Goal: Feedback & Contribution: Submit feedback/report problem

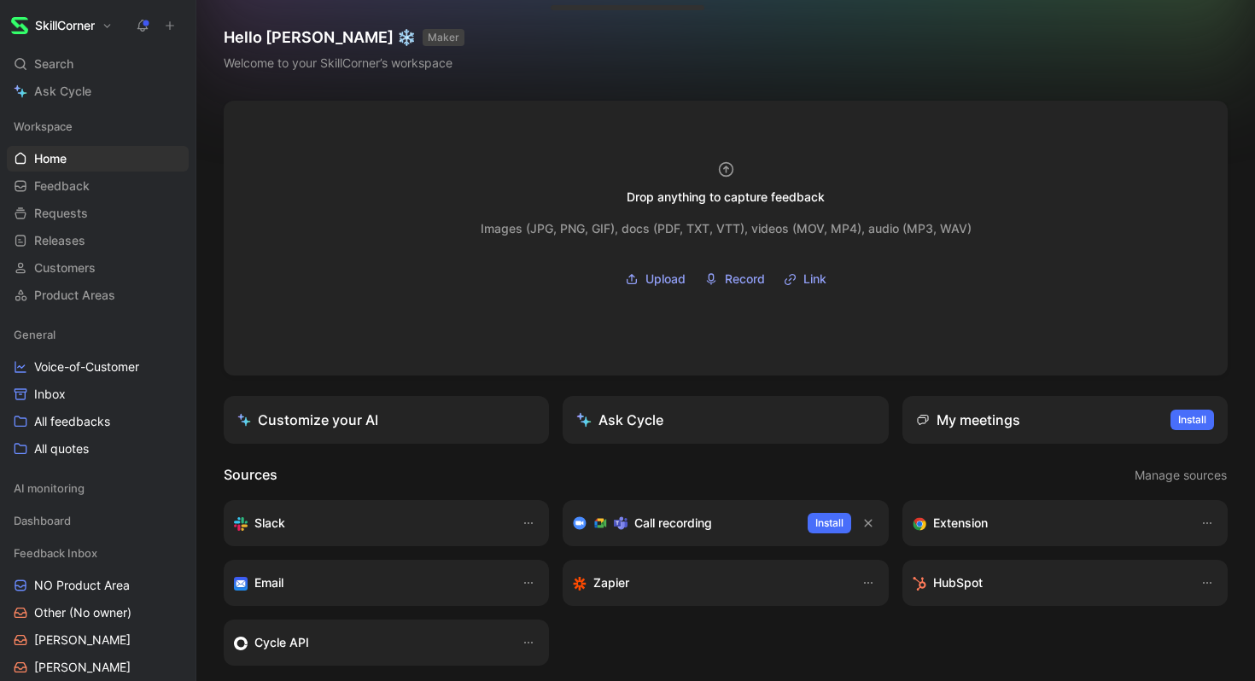
click at [167, 27] on icon at bounding box center [170, 26] width 12 height 12
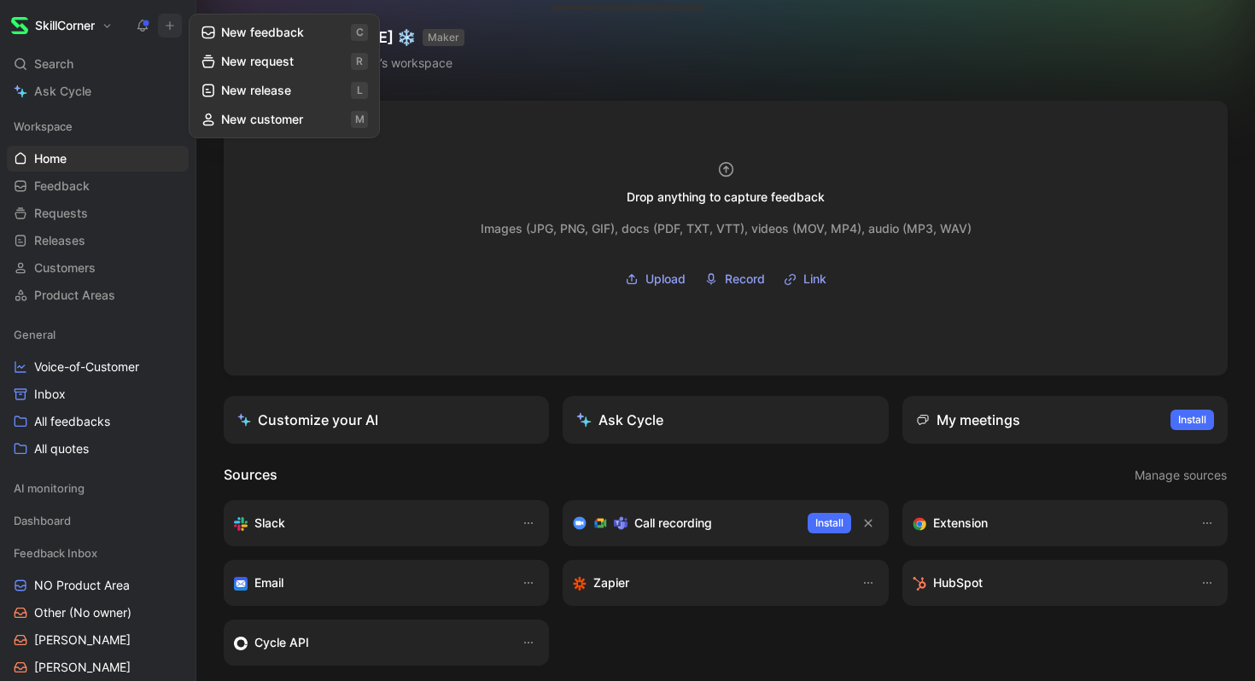
click at [231, 38] on button "New feedback c" at bounding box center [284, 32] width 183 height 29
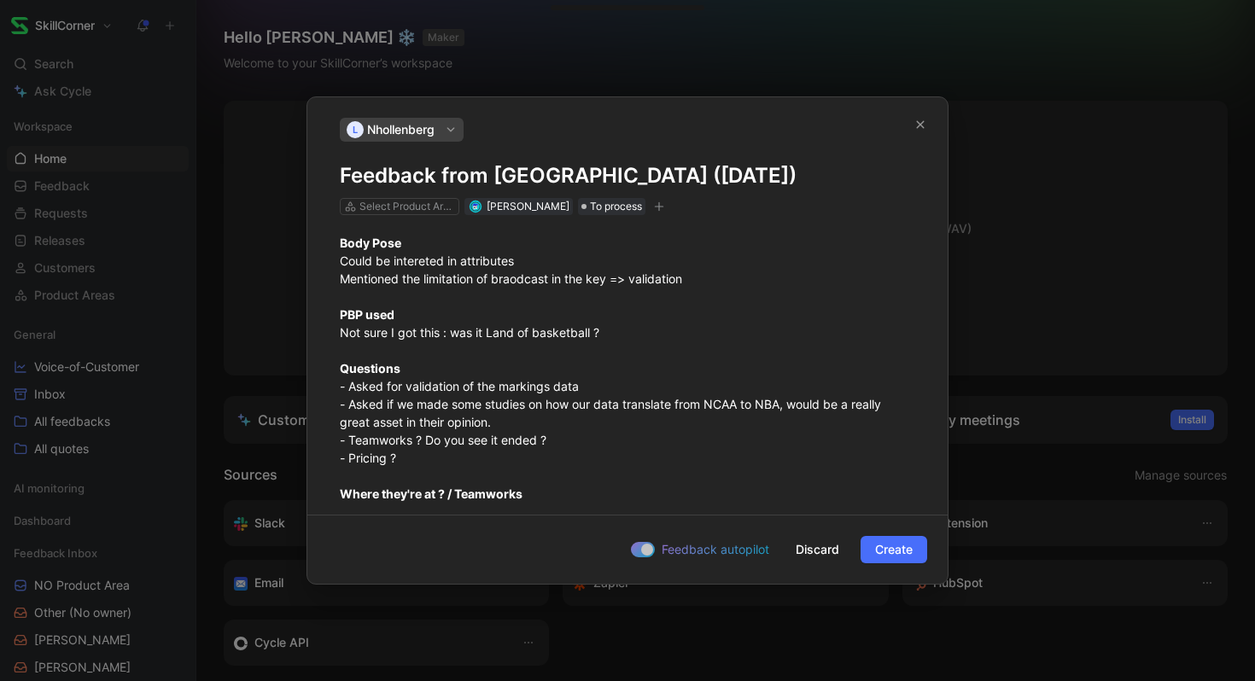
click at [444, 134] on div "[PERSON_NAME]" at bounding box center [401, 130] width 117 height 24
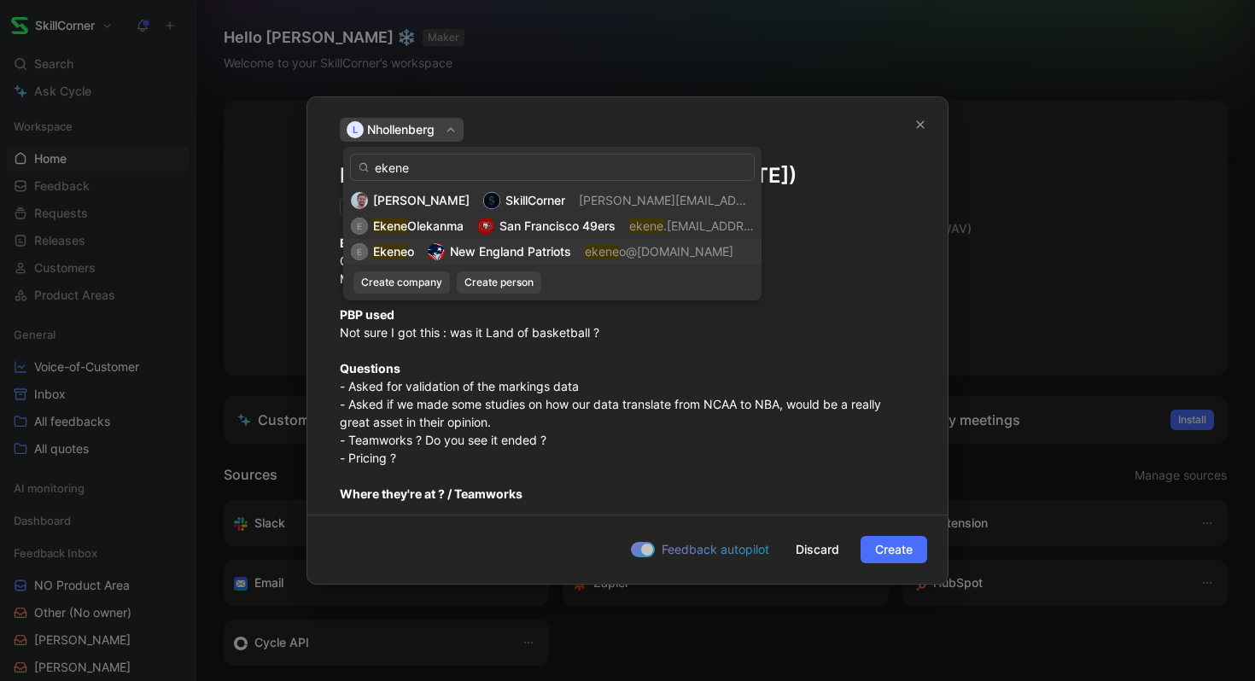
type input "ekene"
click at [404, 248] on mark "Ekene" at bounding box center [390, 251] width 34 height 15
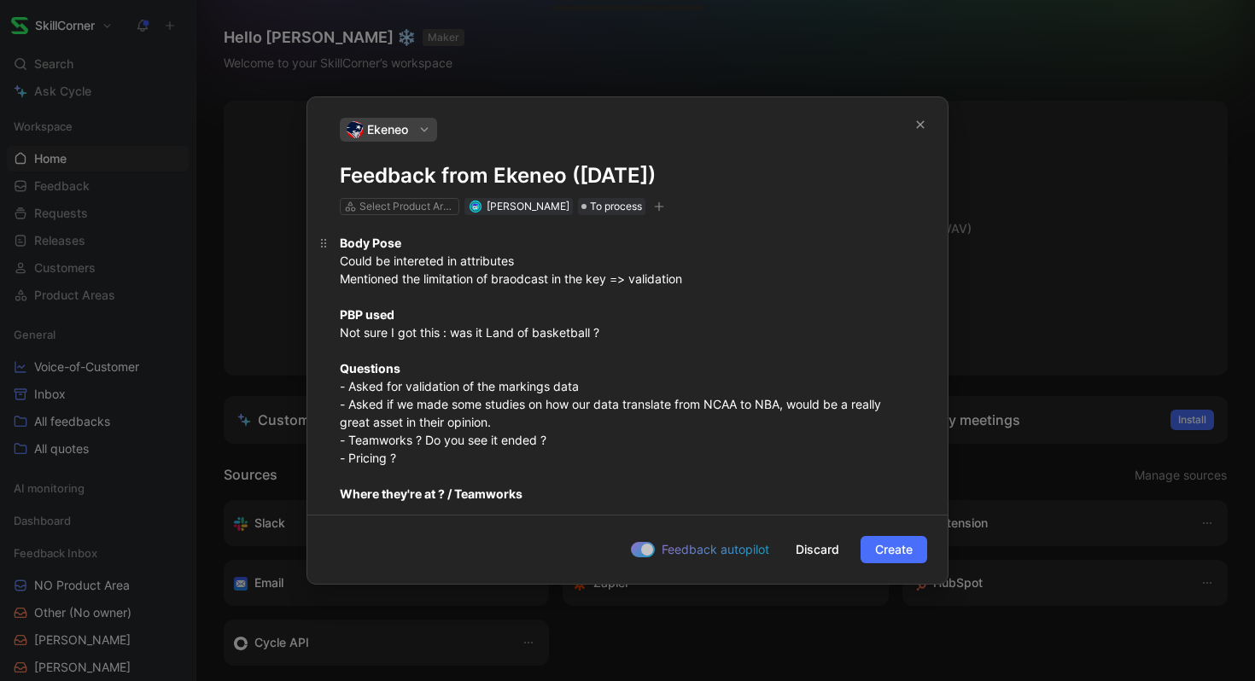
click at [440, 264] on span "Could be intereted in attributes" at bounding box center [427, 261] width 174 height 15
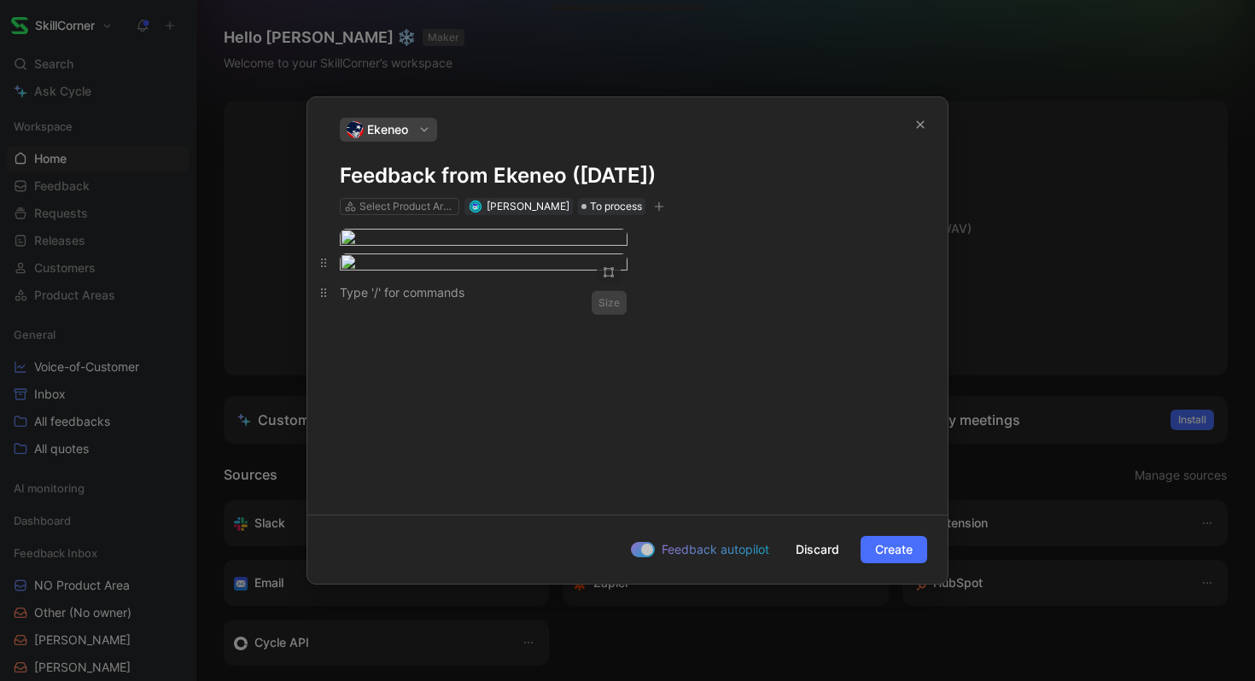
click at [588, 361] on body "SkillCorner Search ⌘ K Ask Cycle Workspace Home G then H Feedback G then F Requ…" at bounding box center [627, 340] width 1255 height 681
click at [718, 387] on div at bounding box center [627, 368] width 640 height 307
click at [405, 219] on div at bounding box center [627, 240] width 640 height 50
click at [410, 210] on div "Select Product Areas" at bounding box center [407, 206] width 96 height 17
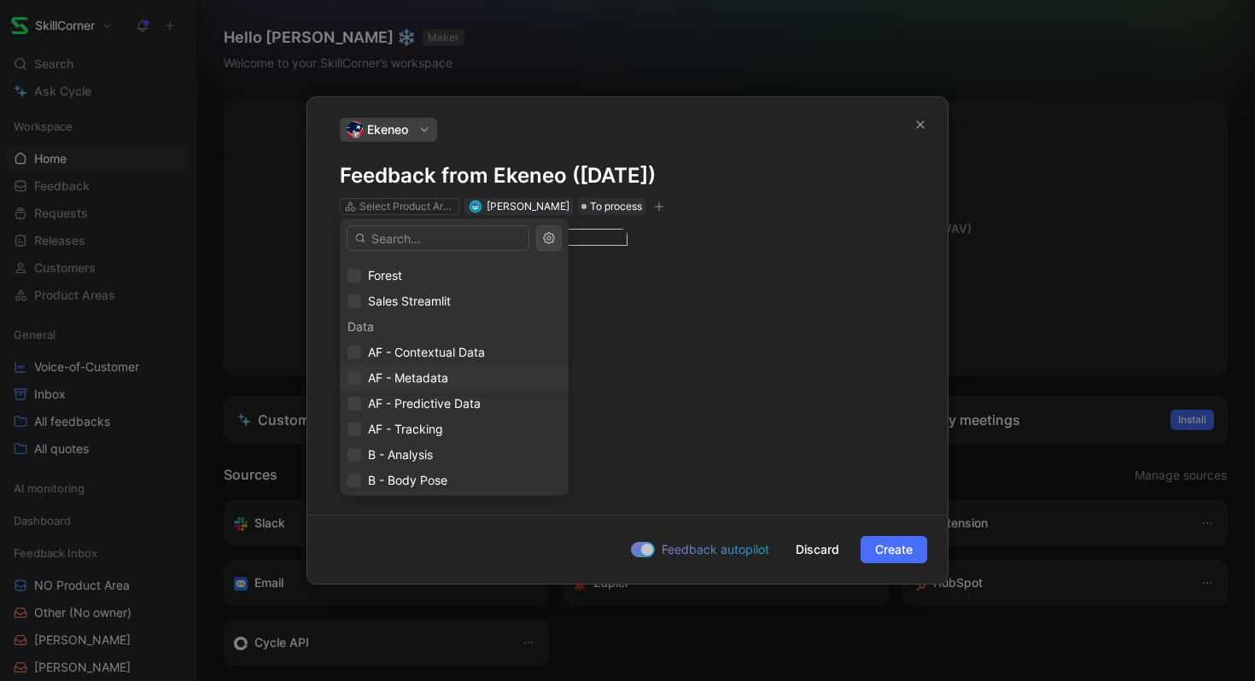
scroll to position [50, 0]
click at [406, 419] on span "AF - Tracking" at bounding box center [405, 425] width 75 height 15
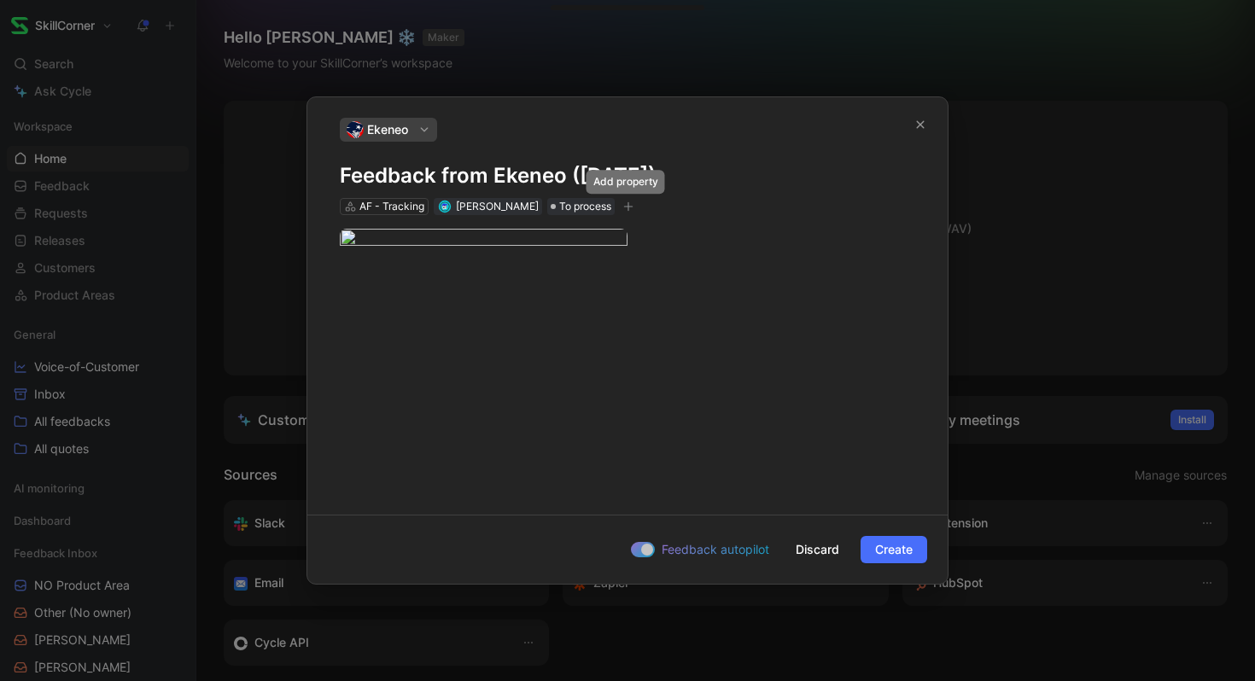
click at [634, 200] on div "AF - Tracking [PERSON_NAME] To process" at bounding box center [488, 206] width 301 height 20
click at [628, 204] on icon "button" at bounding box center [628, 207] width 10 height 10
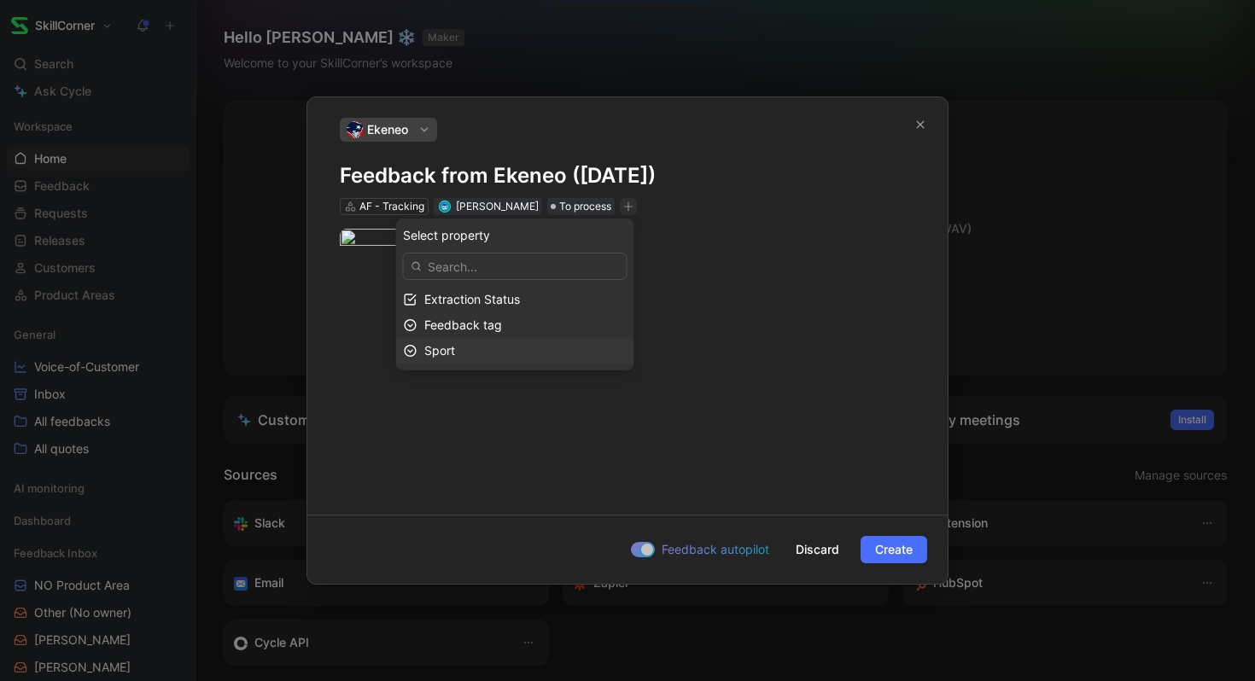
click at [455, 349] on span "Sport" at bounding box center [439, 350] width 31 height 15
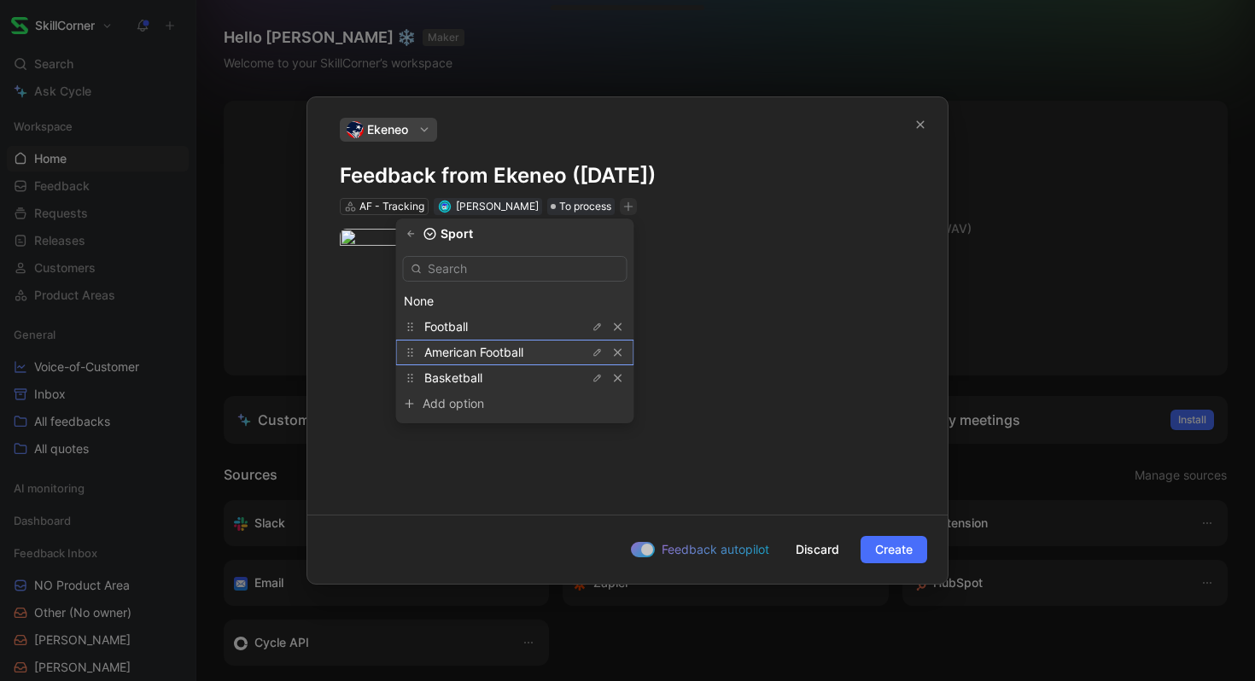
click at [523, 352] on span "American Football" at bounding box center [473, 352] width 99 height 15
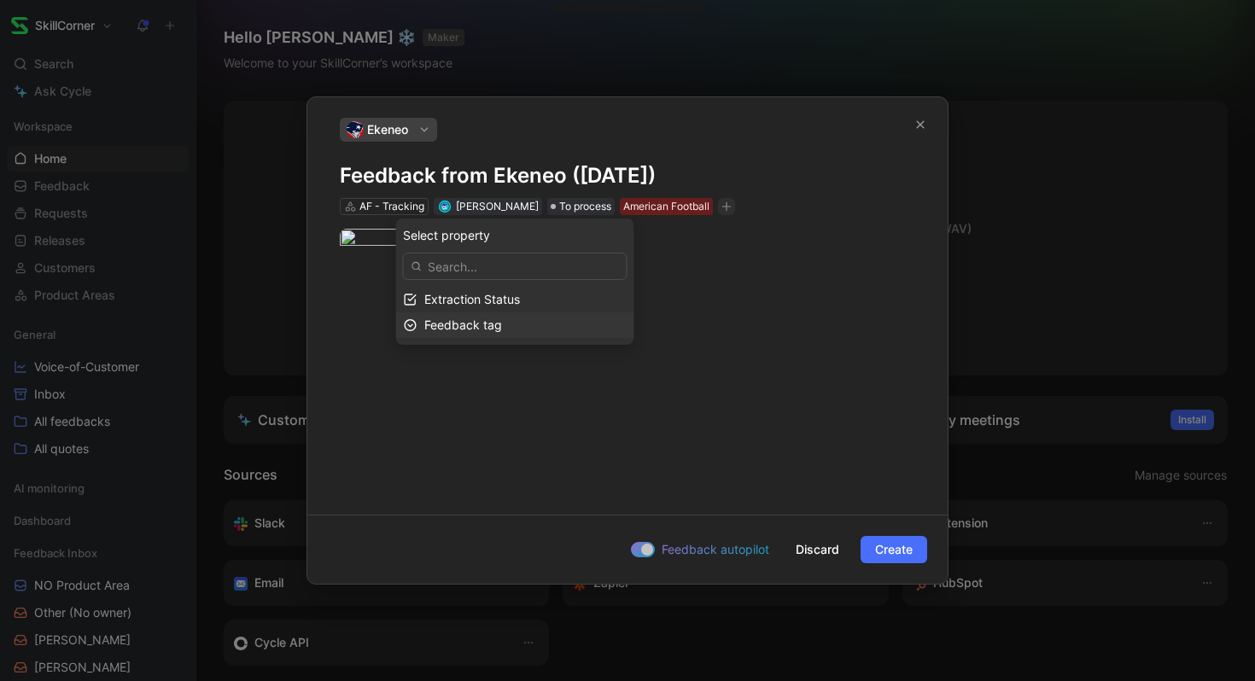
click at [502, 325] on span "Feedback tag" at bounding box center [463, 325] width 78 height 15
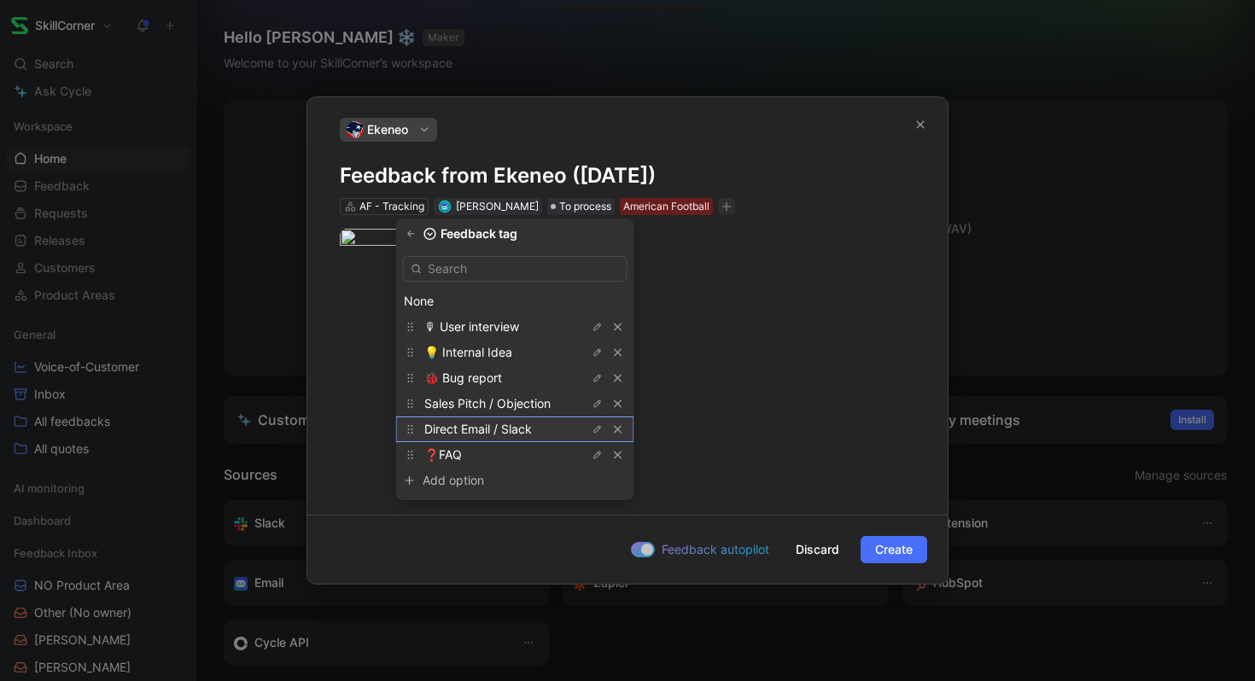
click at [497, 426] on span "Direct Email / Slack" at bounding box center [478, 429] width 108 height 15
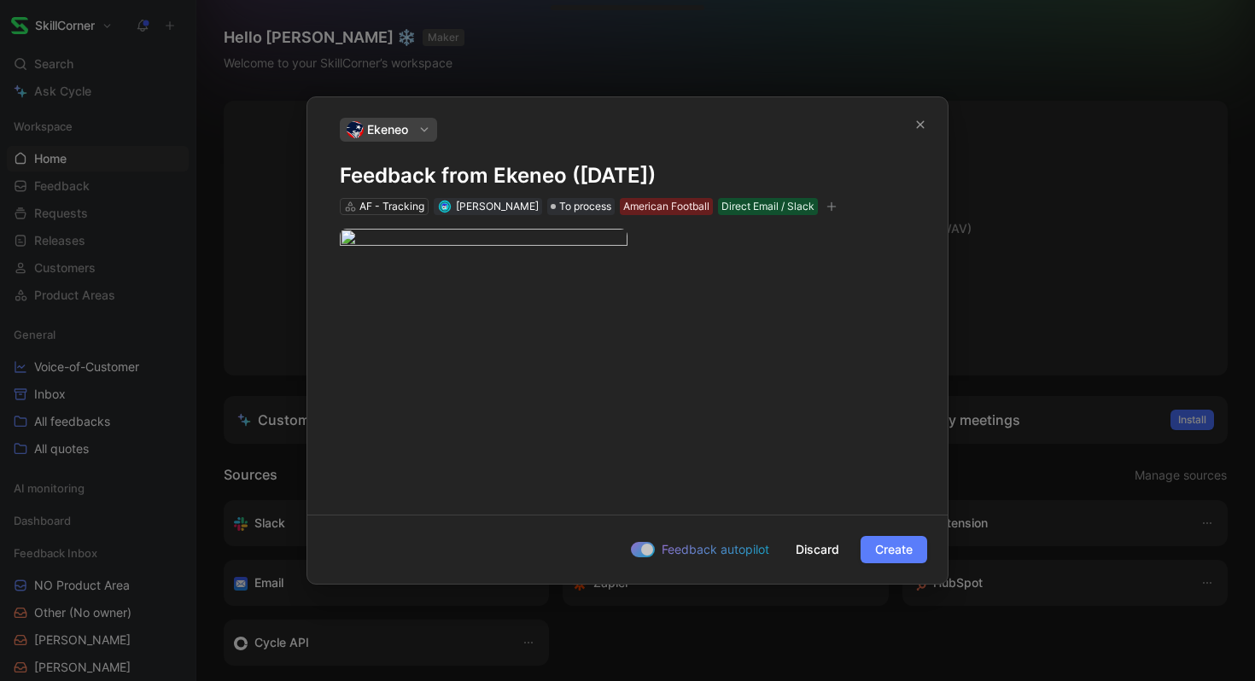
click at [875, 545] on span "Create" at bounding box center [894, 550] width 38 height 20
